Goal: Complete application form: Complete application form

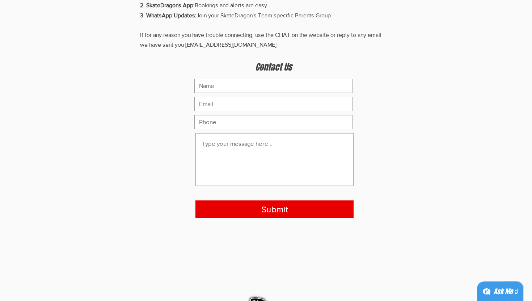
scroll to position [118, 0]
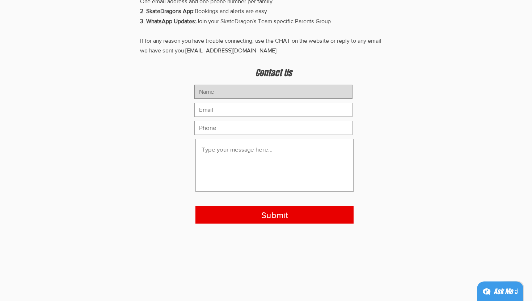
click at [227, 89] on input "main content" at bounding box center [273, 92] width 158 height 14
type input "l"
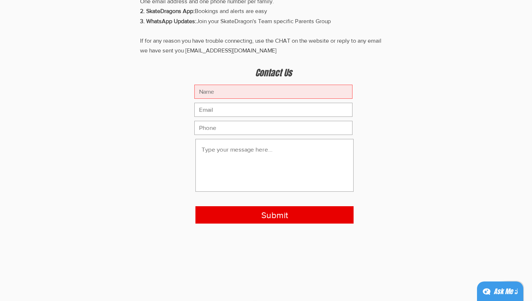
type input "[PERSON_NAME]"
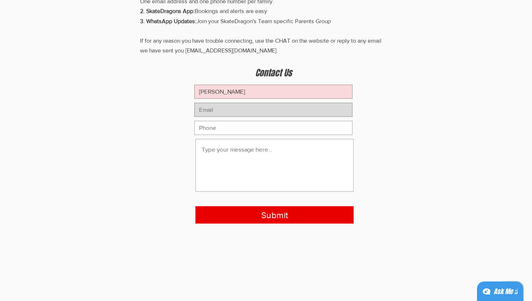
type input "[EMAIL_ADDRESS][DOMAIN_NAME]"
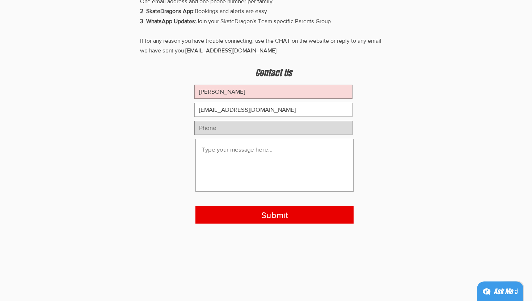
type input "6584183524"
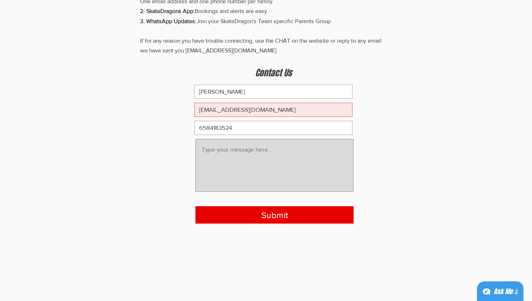
click at [243, 164] on textarea "main content" at bounding box center [274, 165] width 158 height 53
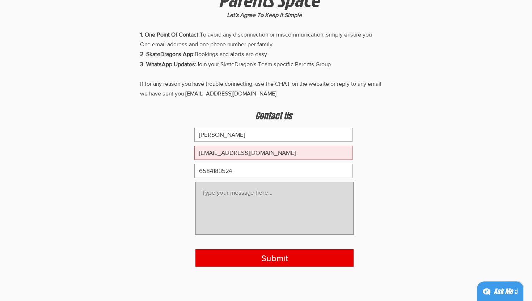
scroll to position [74, 0]
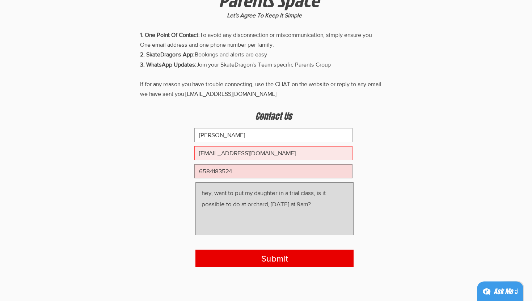
type textarea "hey, want to put my daughter in a trial class, is it possible to do at orchard,…"
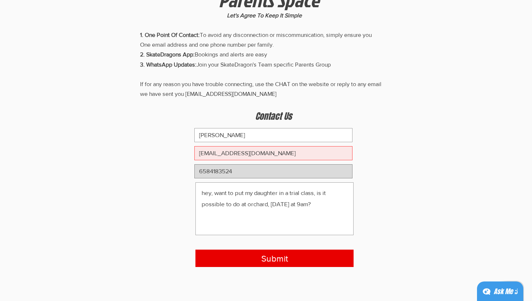
click at [210, 169] on input "6584183524" at bounding box center [273, 171] width 158 height 14
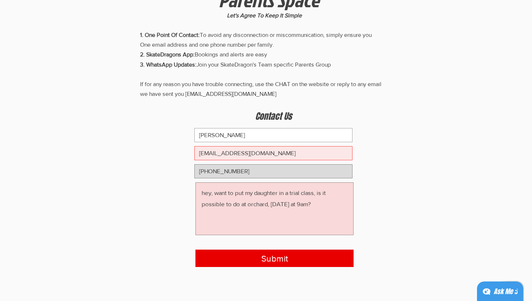
type input "[PHONE_NUMBER]"
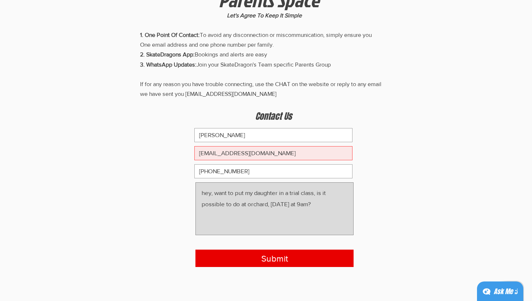
click at [324, 213] on textarea "hey, want to put my daughter in a trial class, is it possible to do at orchard,…" at bounding box center [274, 208] width 158 height 53
paste textarea "‭[PHONE_NUMBER]‬"
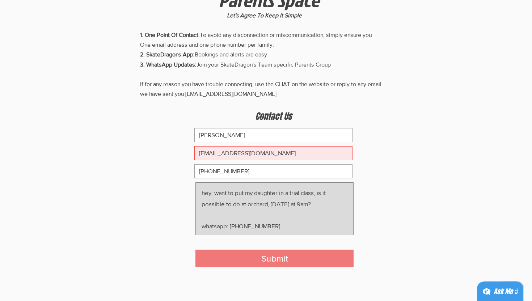
type textarea "hey, want to put my daughter in a trial class, is it possible to do at orchard,…"
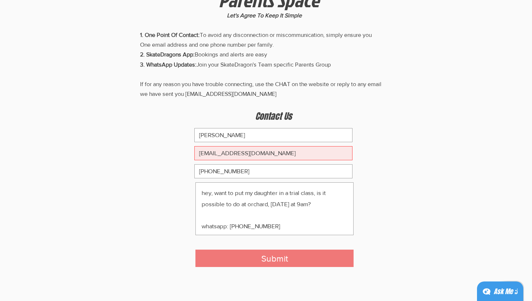
click at [311, 259] on button "Submit" at bounding box center [274, 258] width 158 height 17
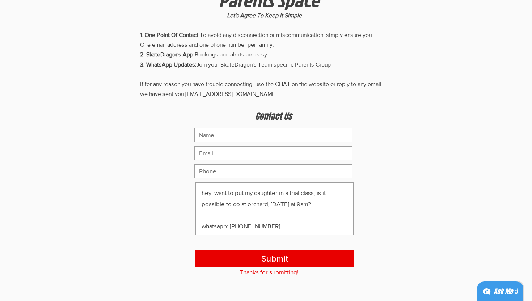
scroll to position [0, 0]
